Goal: Transaction & Acquisition: Purchase product/service

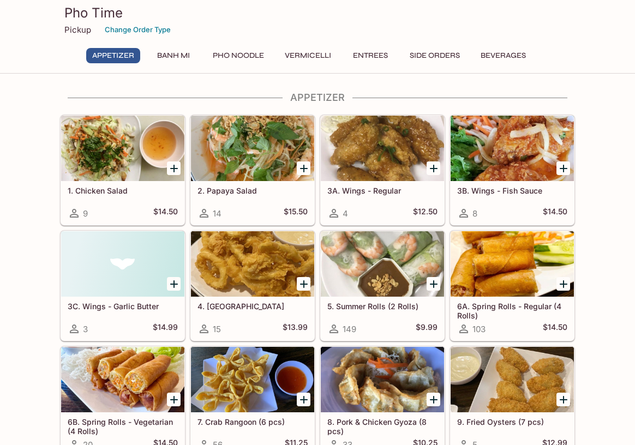
scroll to position [218, 0]
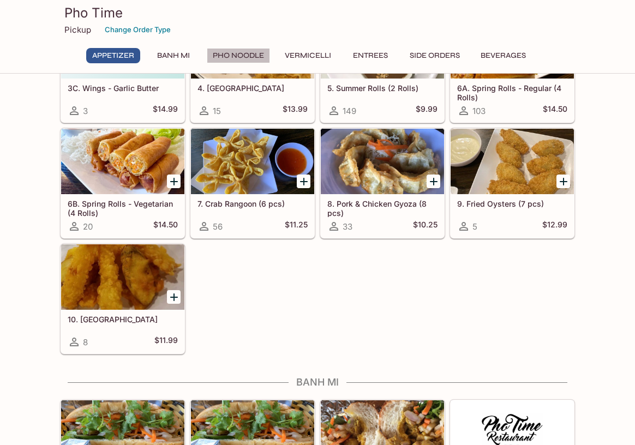
click at [242, 52] on button "Pho Noodle" at bounding box center [238, 55] width 63 height 15
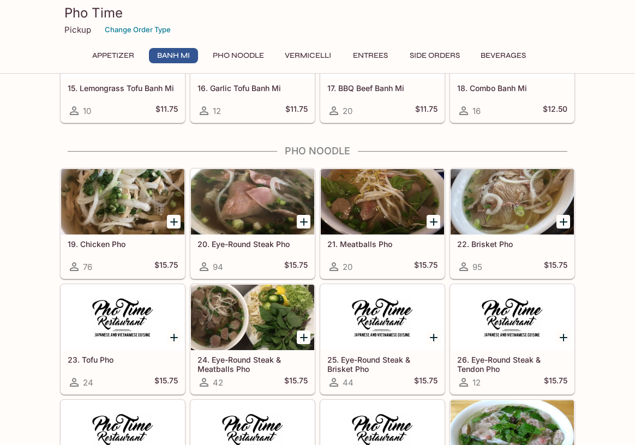
scroll to position [719, 0]
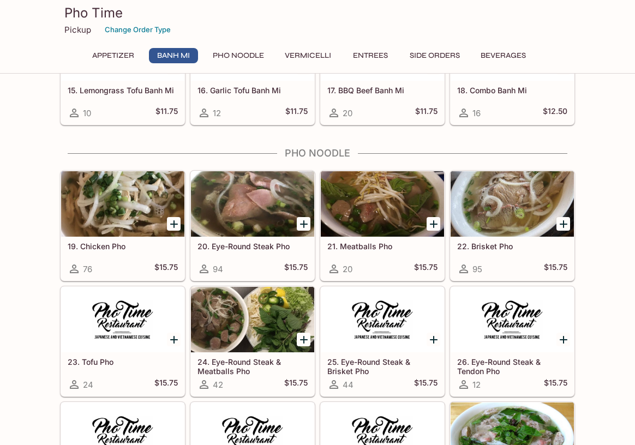
click at [295, 52] on button "Vermicelli" at bounding box center [308, 55] width 58 height 15
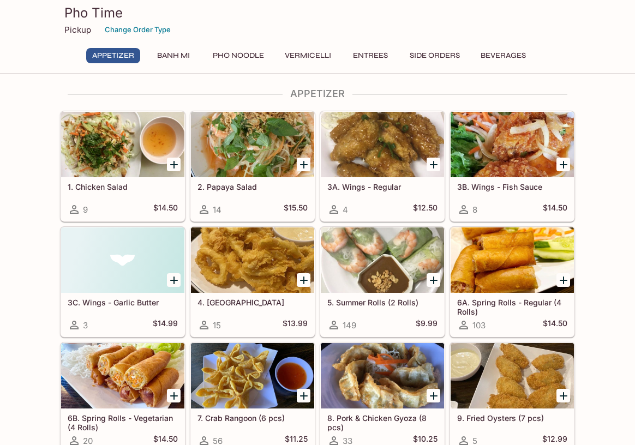
scroll to position [0, 0]
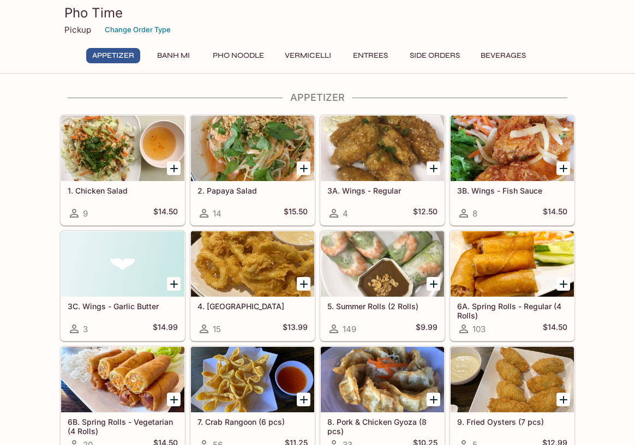
click at [433, 55] on button "Side Orders" at bounding box center [435, 55] width 62 height 15
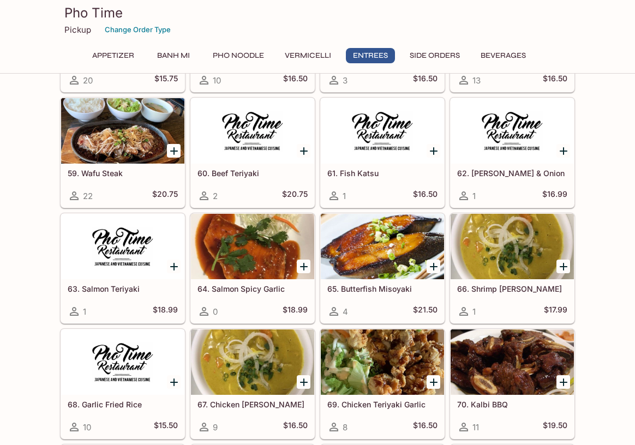
click at [515, 52] on button "Beverages" at bounding box center [503, 55] width 57 height 15
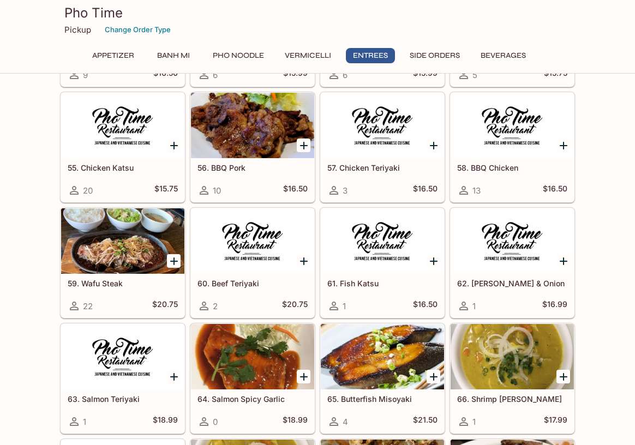
click at [512, 54] on button "Beverages" at bounding box center [503, 55] width 57 height 15
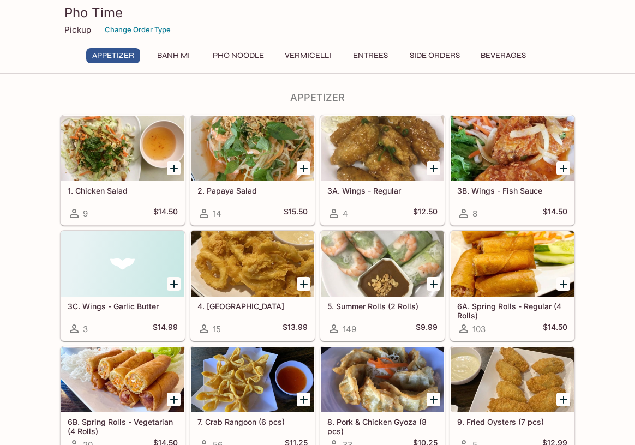
scroll to position [109, 0]
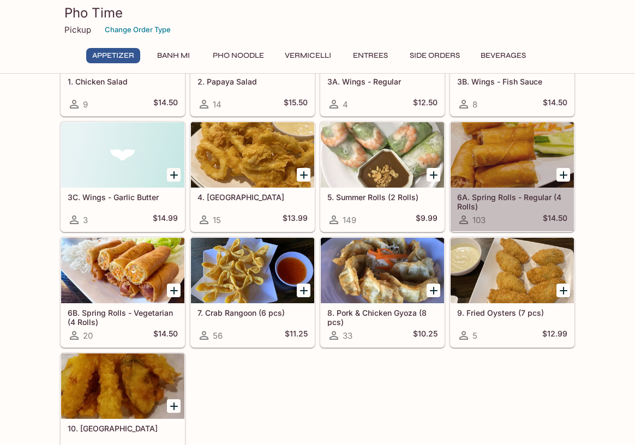
click at [513, 201] on h5 "6A. Spring Rolls - Regular (4 Rolls)" at bounding box center [512, 202] width 110 height 18
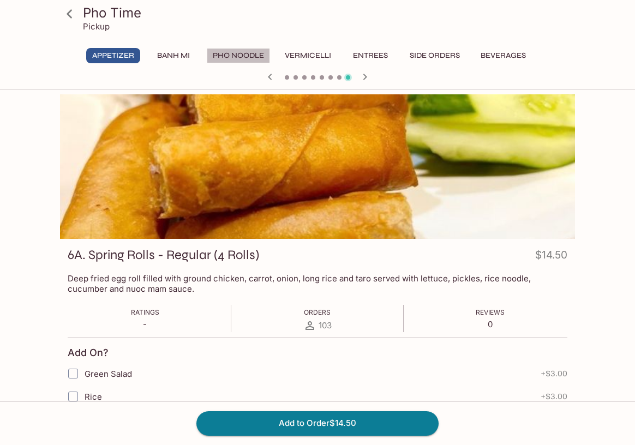
click at [252, 52] on button "Pho Noodle" at bounding box center [238, 55] width 63 height 15
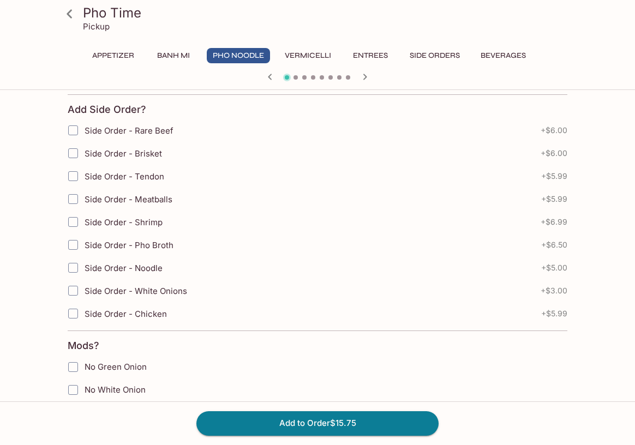
scroll to position [327, 0]
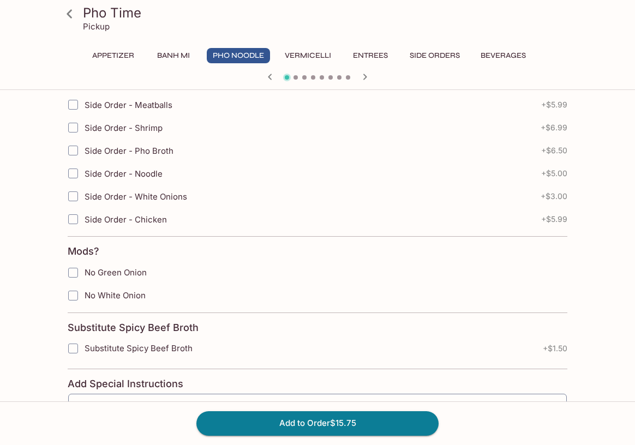
click at [326, 59] on button "Vermicelli" at bounding box center [308, 55] width 58 height 15
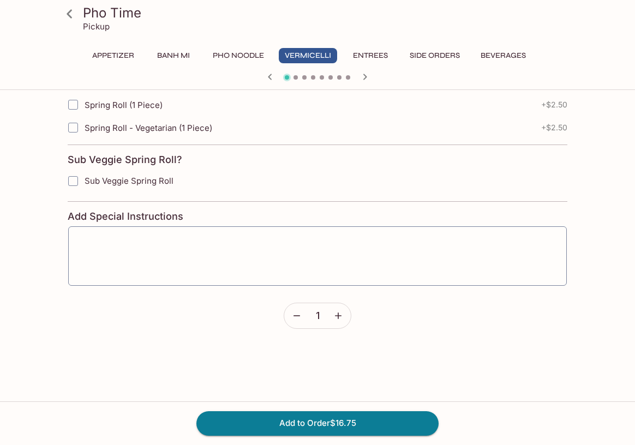
click at [380, 55] on button "Entrees" at bounding box center [370, 55] width 49 height 15
